Goal: Navigation & Orientation: Find specific page/section

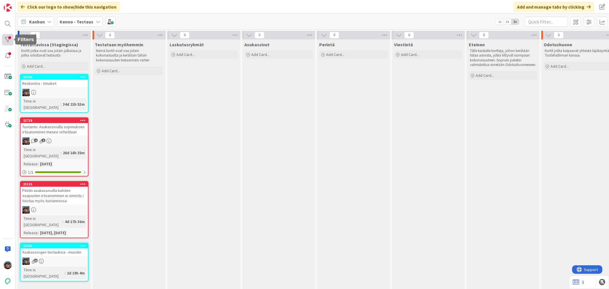
click at [9, 37] on div at bounding box center [7, 39] width 11 height 11
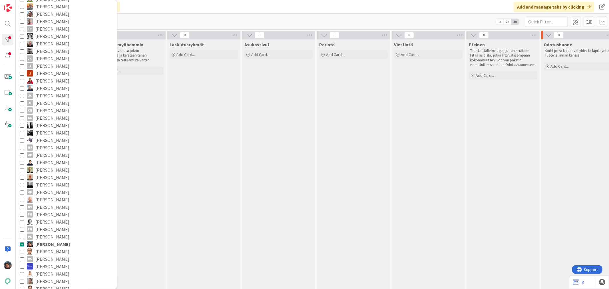
scroll to position [95, 0]
click at [21, 233] on icon at bounding box center [22, 235] width 4 height 4
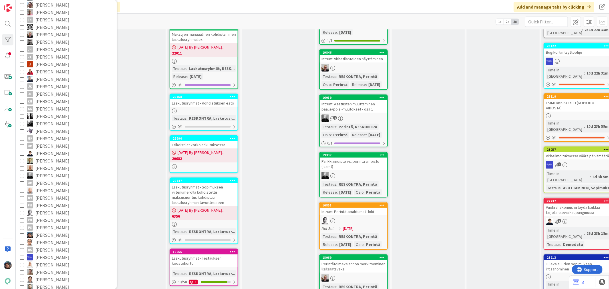
scroll to position [603, 0]
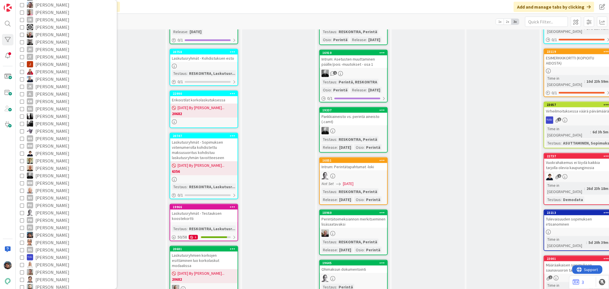
click at [567, 261] on div "Määräaikaisen sopimuksen saunavuoron tavoitteet" at bounding box center [577, 267] width 67 height 13
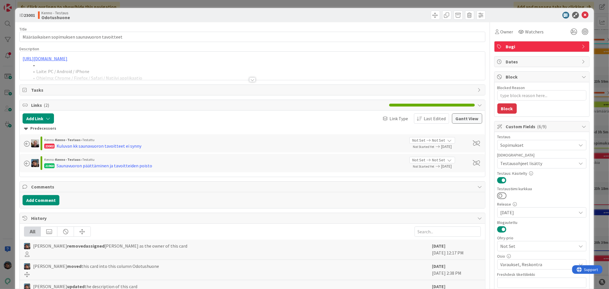
click at [250, 79] on div at bounding box center [252, 79] width 6 height 5
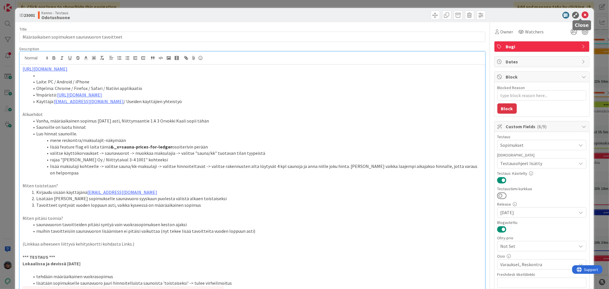
click at [582, 14] on icon at bounding box center [585, 15] width 7 height 7
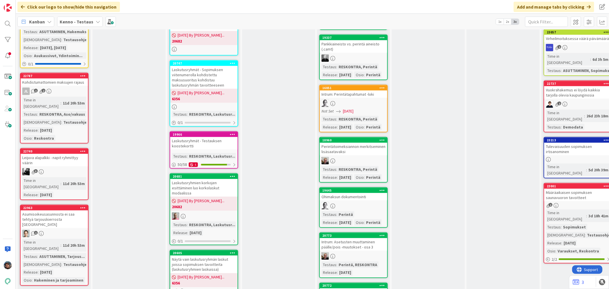
scroll to position [730, 0]
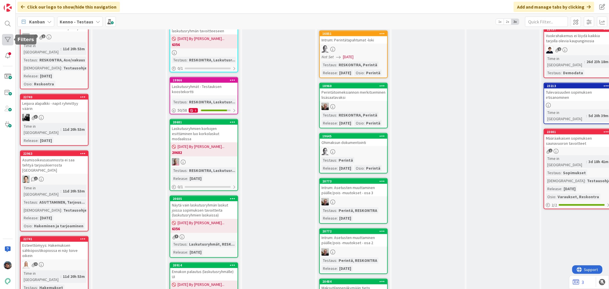
click at [4, 38] on div at bounding box center [7, 39] width 11 height 11
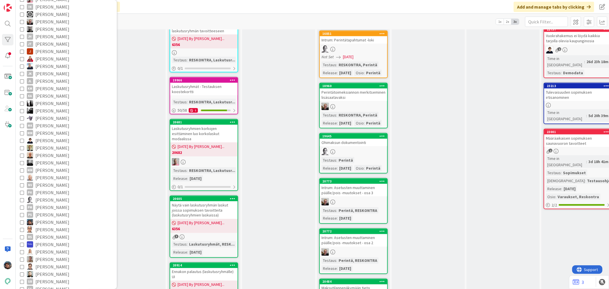
scroll to position [190, 0]
click at [22, 138] on icon at bounding box center [22, 140] width 4 height 4
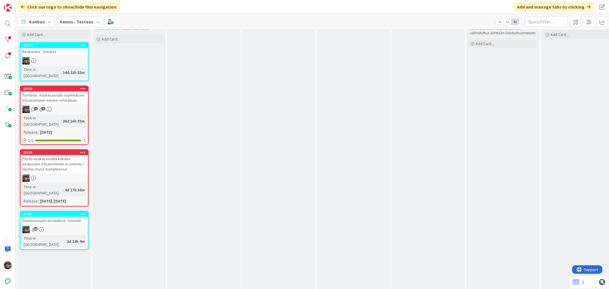
scroll to position [0, 0]
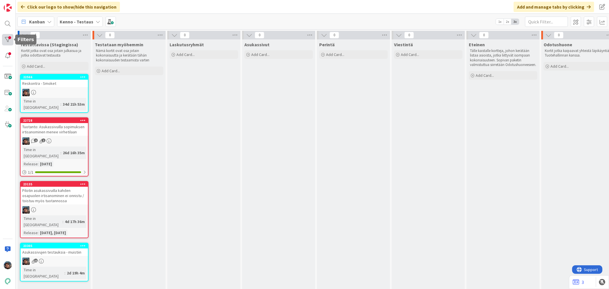
click at [7, 38] on div at bounding box center [7, 39] width 11 height 11
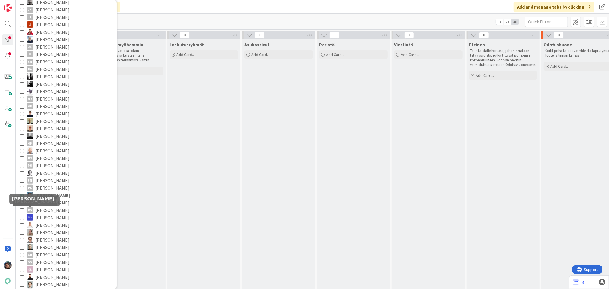
scroll to position [158, 0]
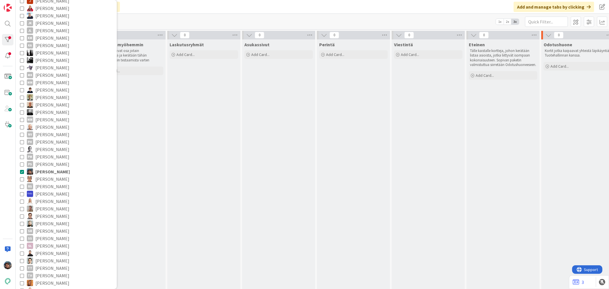
click at [22, 170] on icon at bounding box center [22, 172] width 4 height 4
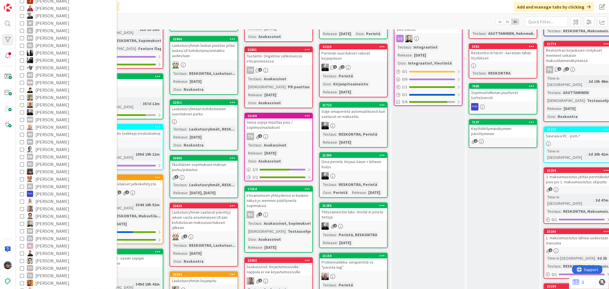
scroll to position [95, 0]
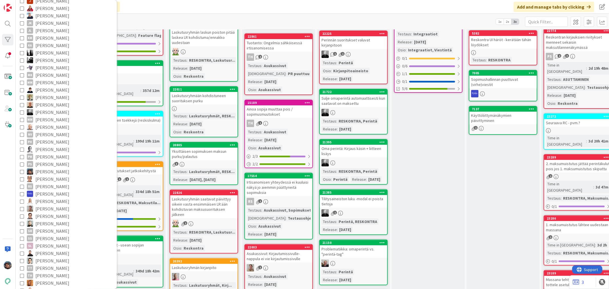
click at [563, 119] on div "Seuraava RC - pvm.?" at bounding box center [577, 122] width 67 height 7
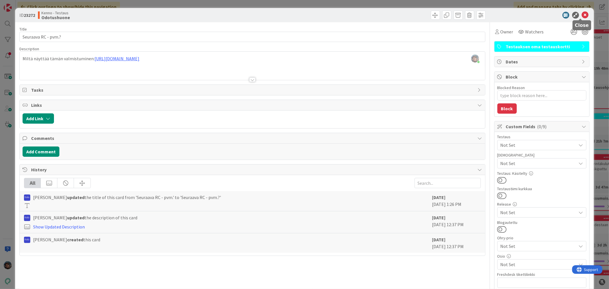
click at [582, 13] on icon at bounding box center [585, 15] width 7 height 7
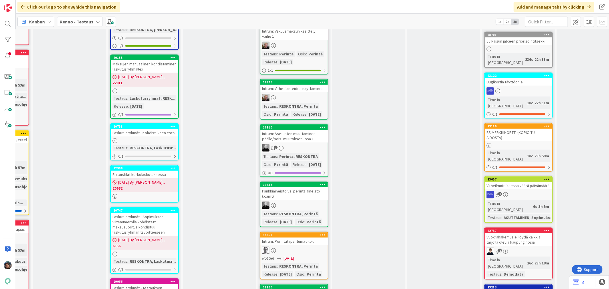
scroll to position [539, 59]
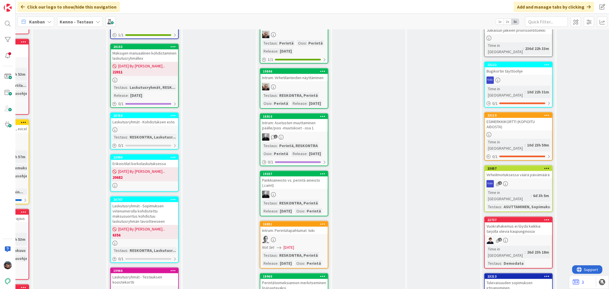
click at [513, 279] on div "Tulevaisuuden sopimuksen irtisanominen" at bounding box center [518, 285] width 67 height 13
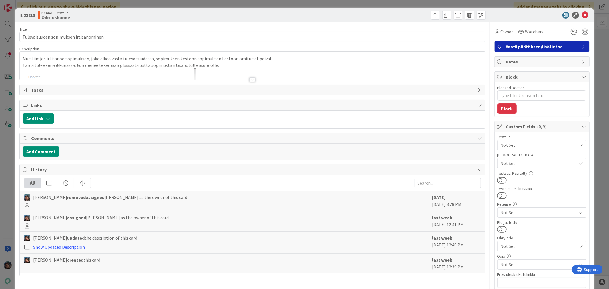
type textarea "x"
click at [250, 80] on div at bounding box center [252, 79] width 6 height 5
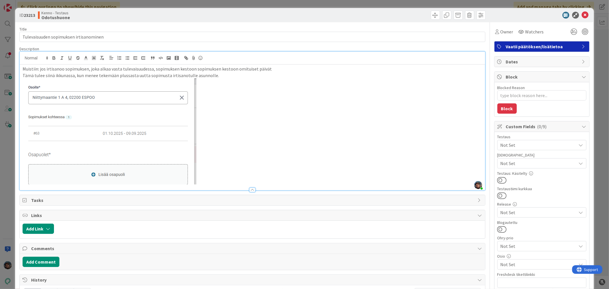
click at [39, 68] on p "Muistiin: jos irtisanoo sopimuksen, joka alkaa vasta tulevaisuudessa, sopimukse…" at bounding box center [252, 69] width 459 height 7
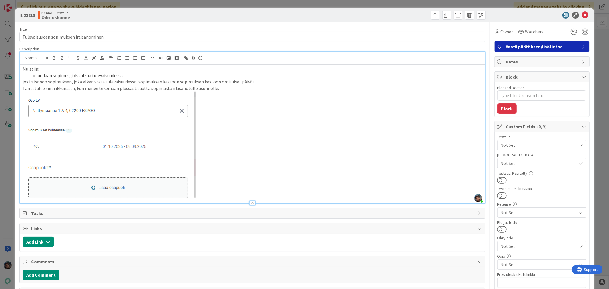
click at [23, 81] on p "jos irtisanoo sopimuksen, joka alkaa vasta tulevaisuudessa, sopimuksen kestoon …" at bounding box center [252, 82] width 459 height 7
click at [286, 82] on li "kun irtisanoo sopimuksen samantein, joka alkaa vasta tulevaisuudessa, sopimukse…" at bounding box center [255, 82] width 453 height 7
click at [226, 89] on li "tämä tulee siinä ikkunassa, kun menee tekemään plussasta uutta sopimusta irtisa…" at bounding box center [255, 88] width 453 height 7
click at [62, 81] on li "kun irtisanoo sopimuksen samantein, joka alkaa vasta tulevaisuudessa, sopimukse…" at bounding box center [255, 82] width 453 height 7
drag, startPoint x: 121, startPoint y: 82, endPoint x: 185, endPoint y: 80, distance: 63.7
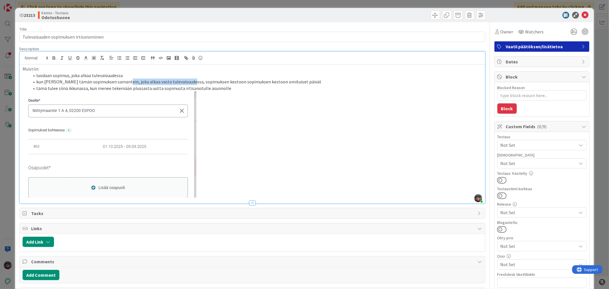
click at [185, 80] on li "kun irtisanoo tämän sopimuksen samantein, joka alkaa vasta tulevaisuudessa, sop…" at bounding box center [255, 82] width 453 height 7
type textarea "x"
click at [582, 13] on icon at bounding box center [585, 15] width 7 height 7
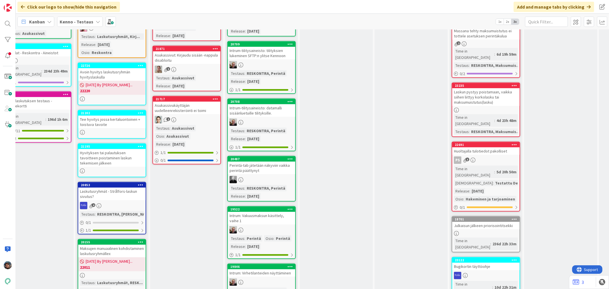
scroll to position [381, 92]
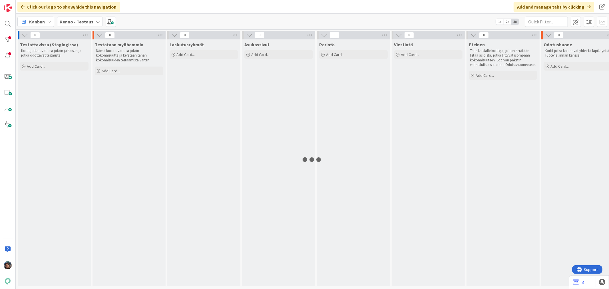
drag, startPoint x: 79, startPoint y: 22, endPoint x: 79, endPoint y: 26, distance: 4.3
click at [79, 22] on b "Kenno - Testaus" at bounding box center [77, 22] width 34 height 6
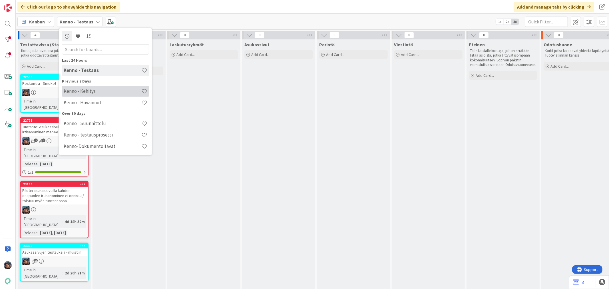
click at [78, 93] on h4 "Kenno - Kehitys" at bounding box center [103, 91] width 78 height 6
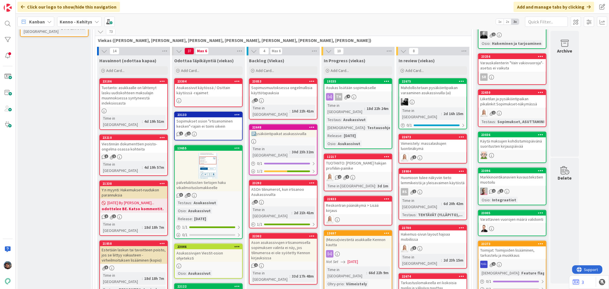
scroll to position [158, 0]
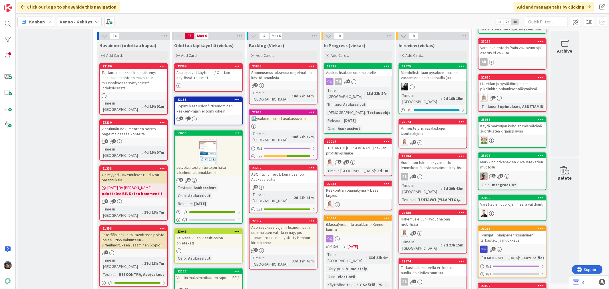
click at [380, 158] on div "2 2" at bounding box center [357, 161] width 67 height 7
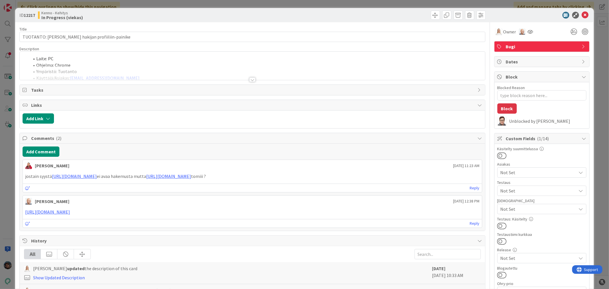
click at [251, 79] on div at bounding box center [252, 79] width 6 height 5
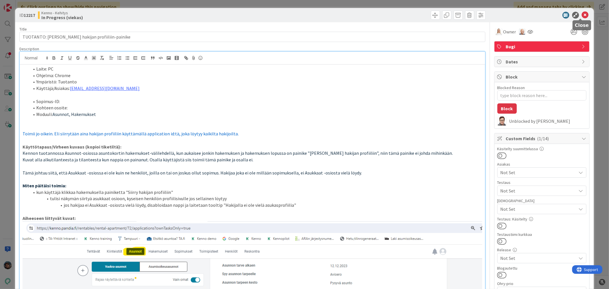
click at [582, 15] on icon at bounding box center [585, 15] width 7 height 7
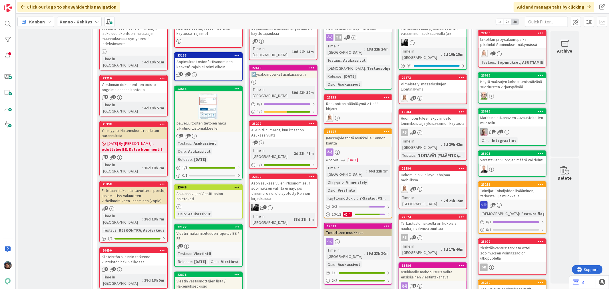
scroll to position [190, 0]
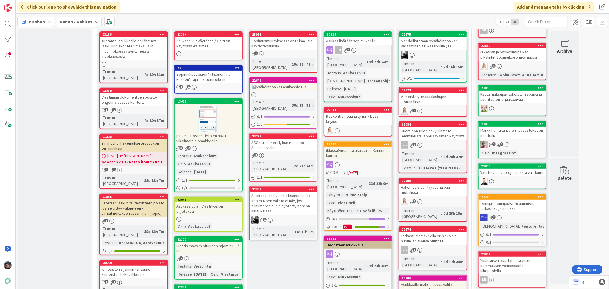
click at [289, 192] on div "Ason asukassivujen irtisanomisella sopimuksen valinta ei näy, jos tilinumeroa e…" at bounding box center [283, 203] width 67 height 23
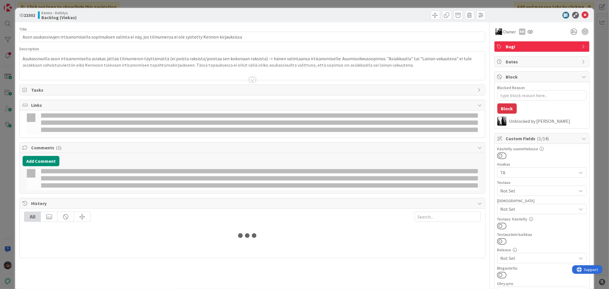
type textarea "x"
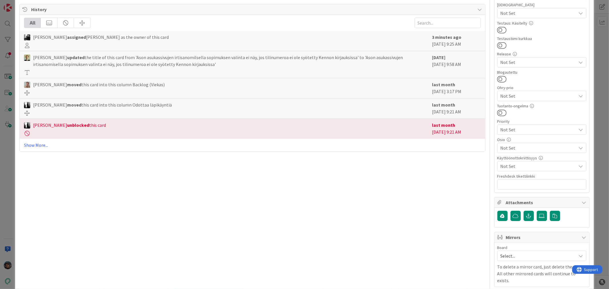
scroll to position [215, 0]
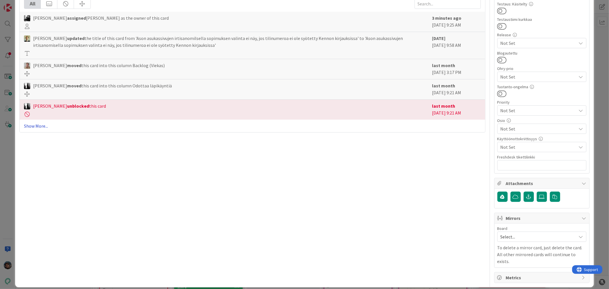
click at [42, 126] on link "Show More..." at bounding box center [252, 126] width 457 height 7
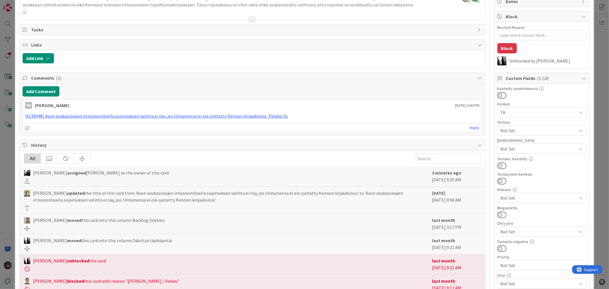
scroll to position [0, 0]
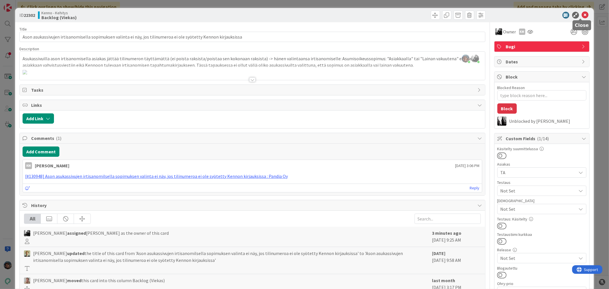
click at [582, 14] on icon at bounding box center [585, 15] width 7 height 7
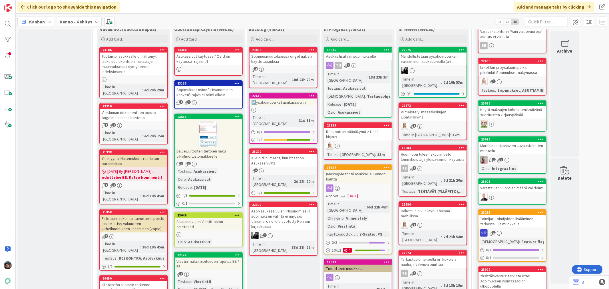
scroll to position [190, 0]
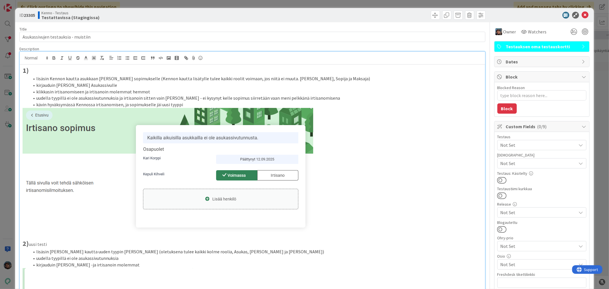
type textarea "x"
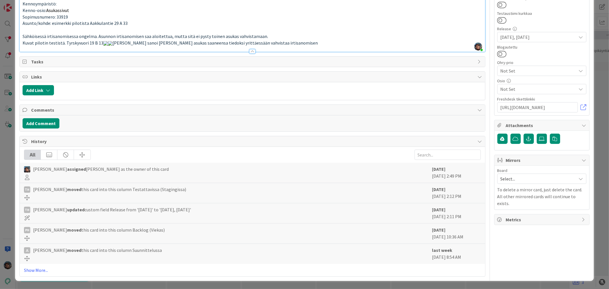
scroll to position [857, 0]
type textarea "x"
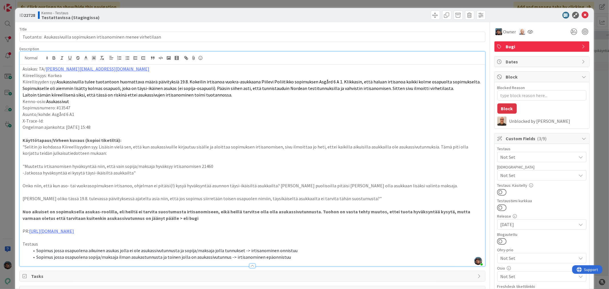
type textarea "x"
